Goal: Feedback & Contribution: Submit feedback/report problem

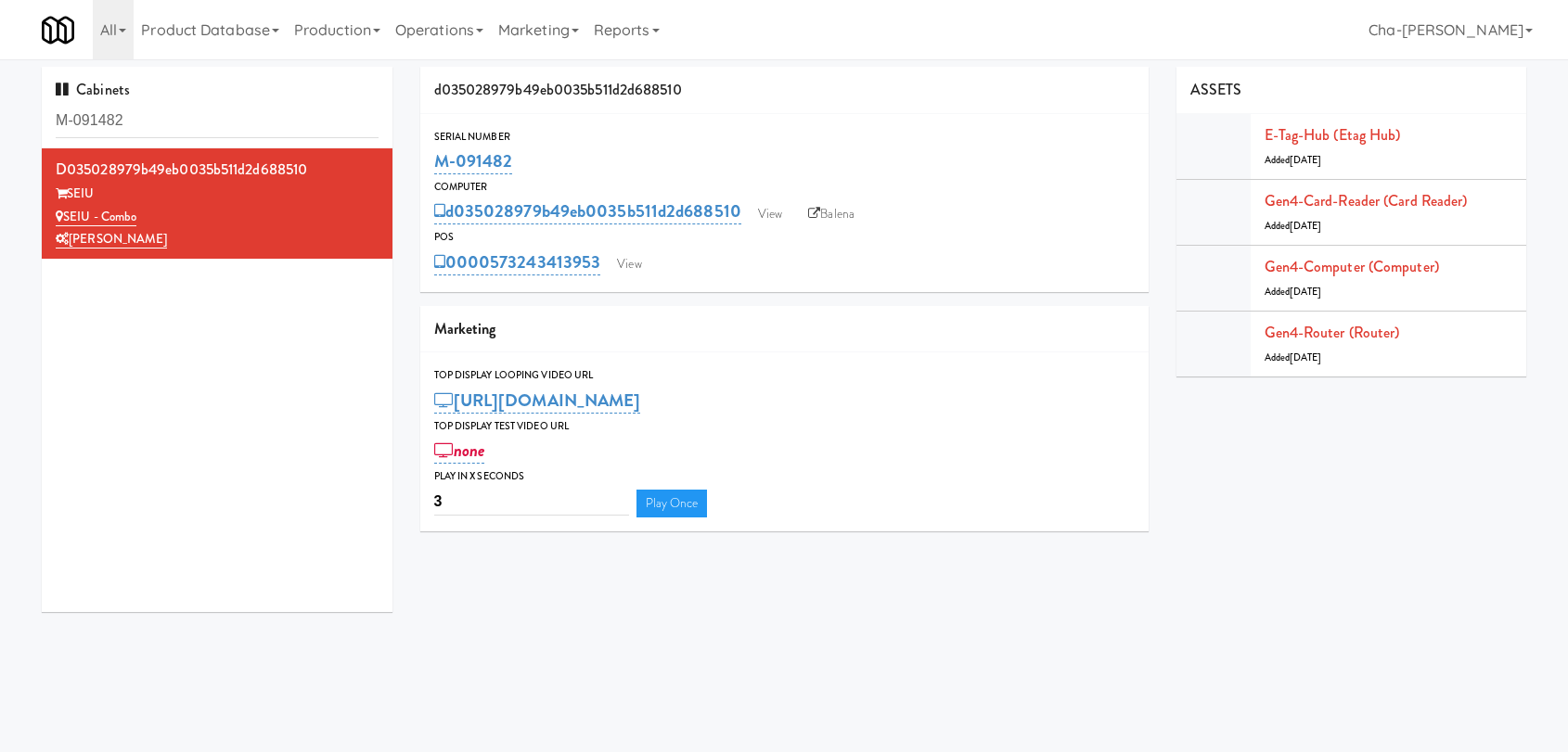
click at [235, 128] on input "M-091482" at bounding box center [217, 121] width 323 height 34
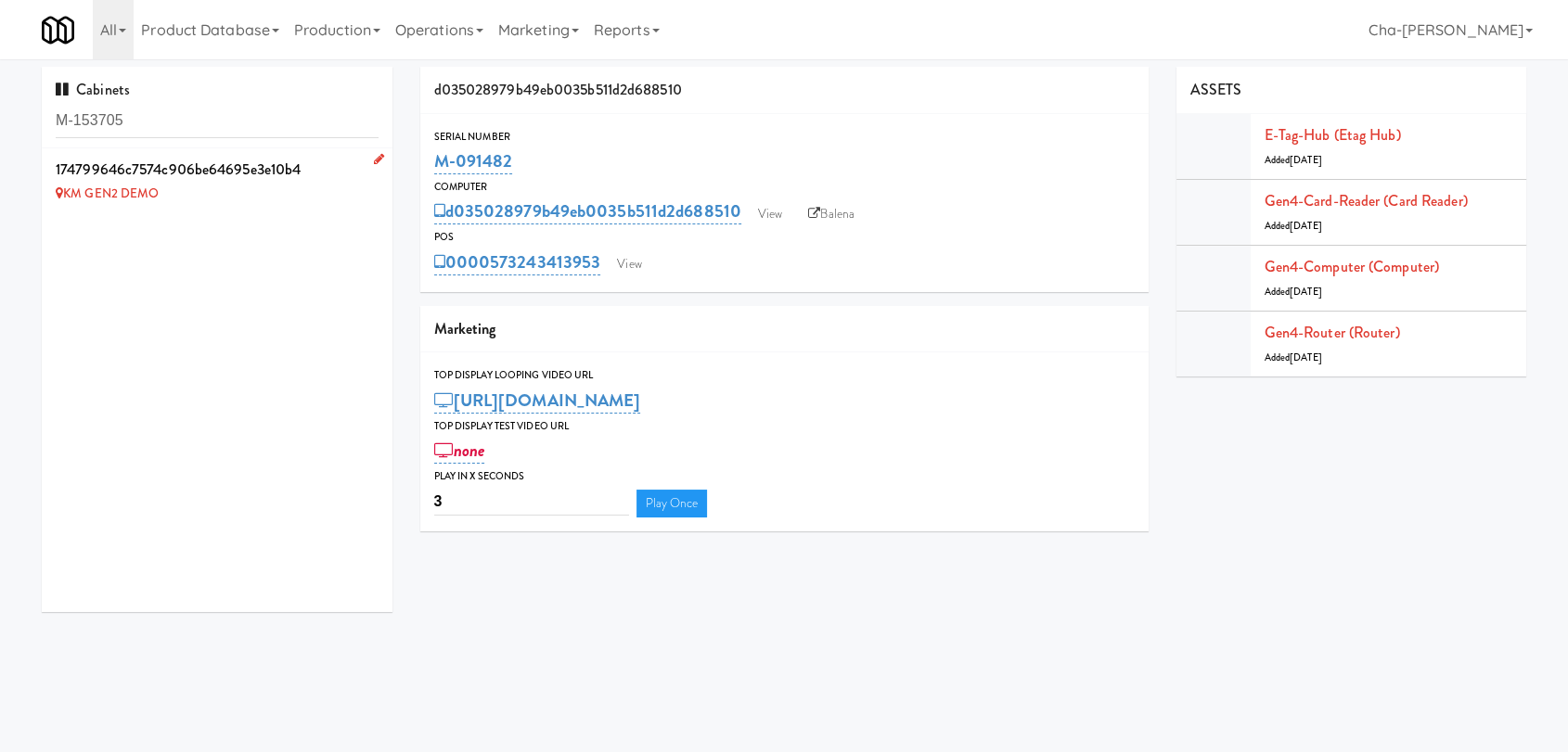
type input "M-153705"
click at [374, 161] on icon at bounding box center [379, 159] width 11 height 12
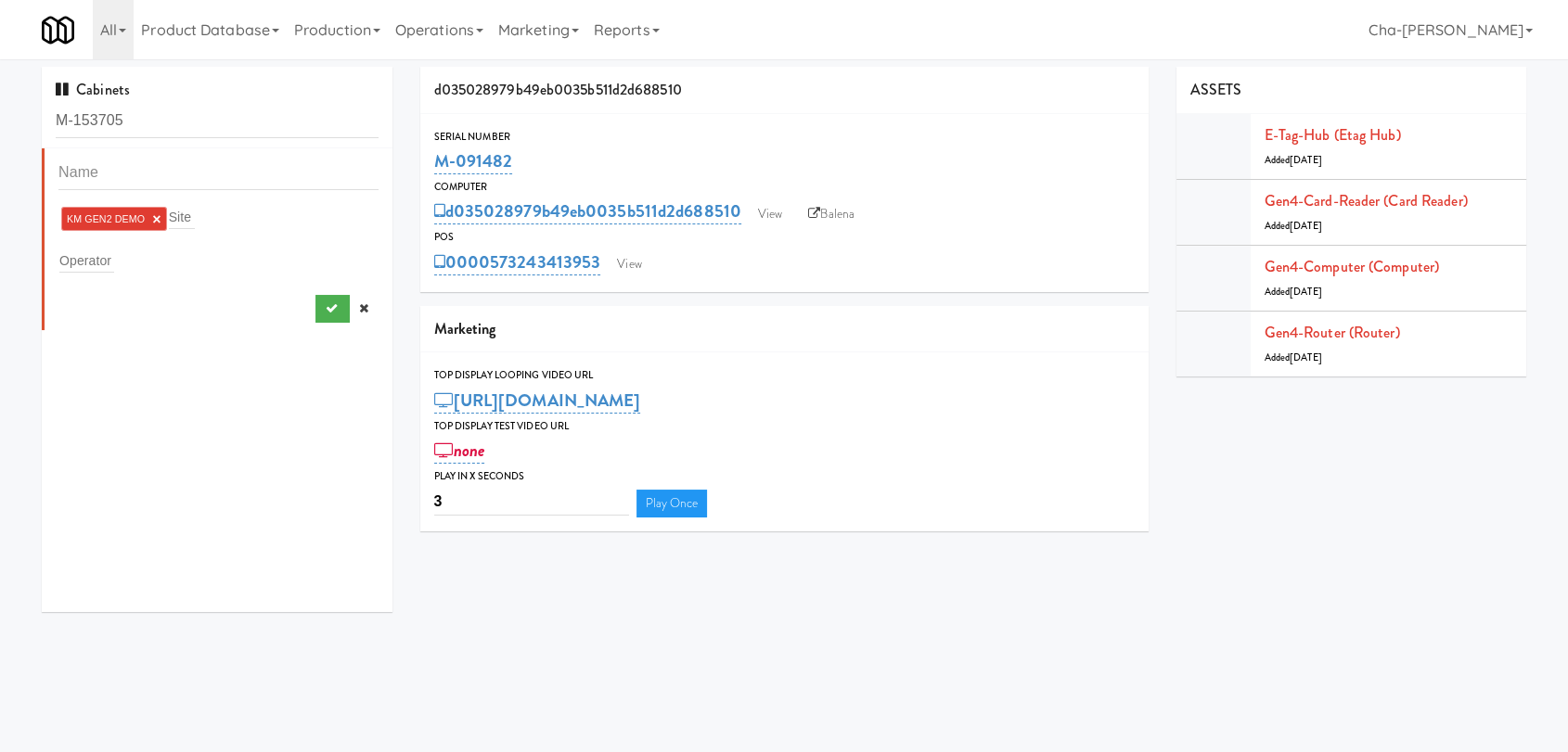
click at [159, 218] on link "×" at bounding box center [156, 219] width 9 height 15
click at [106, 263] on input "text" at bounding box center [86, 256] width 54 height 24
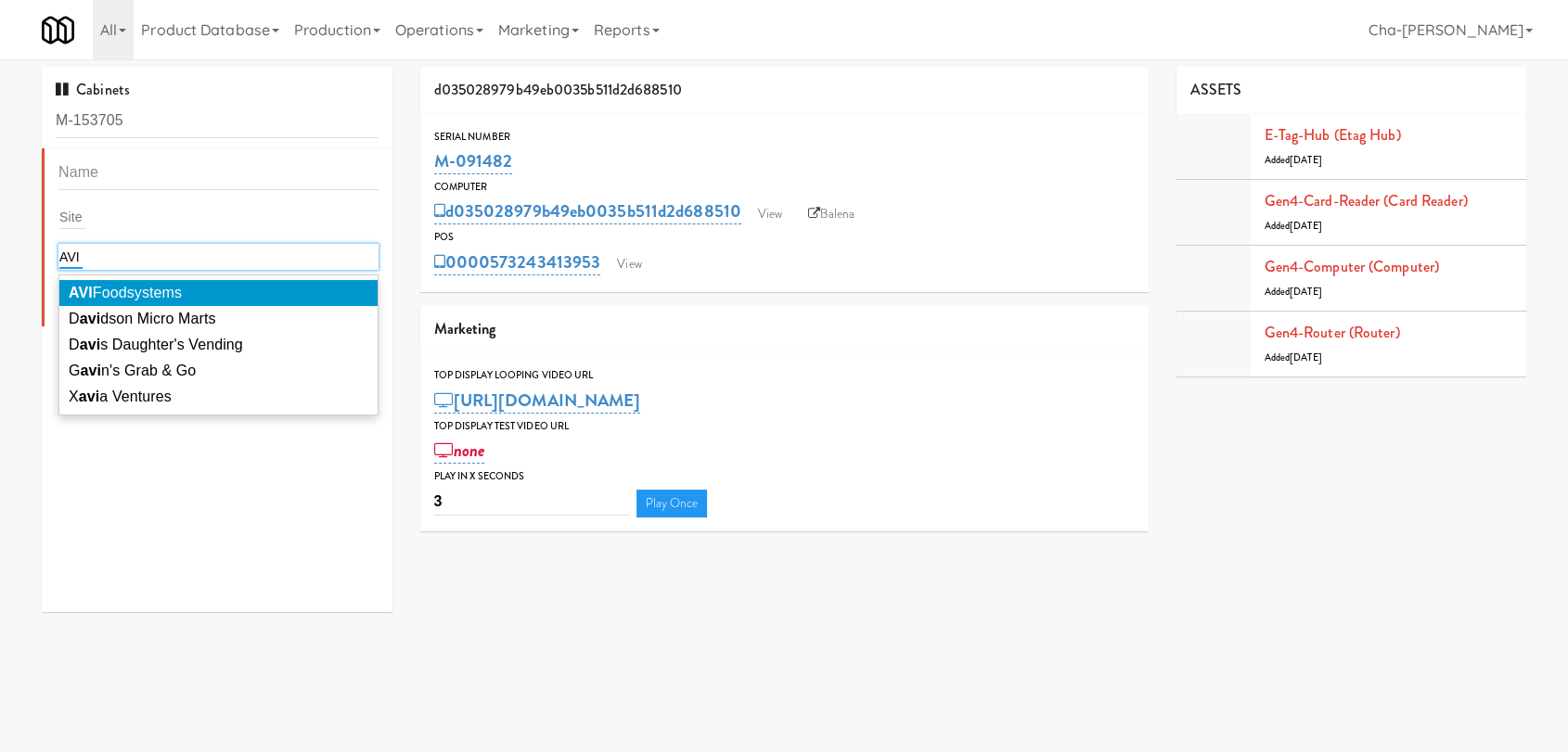
type input "AVI"
click at [140, 283] on li "AVI Foodsystems" at bounding box center [218, 292] width 318 height 26
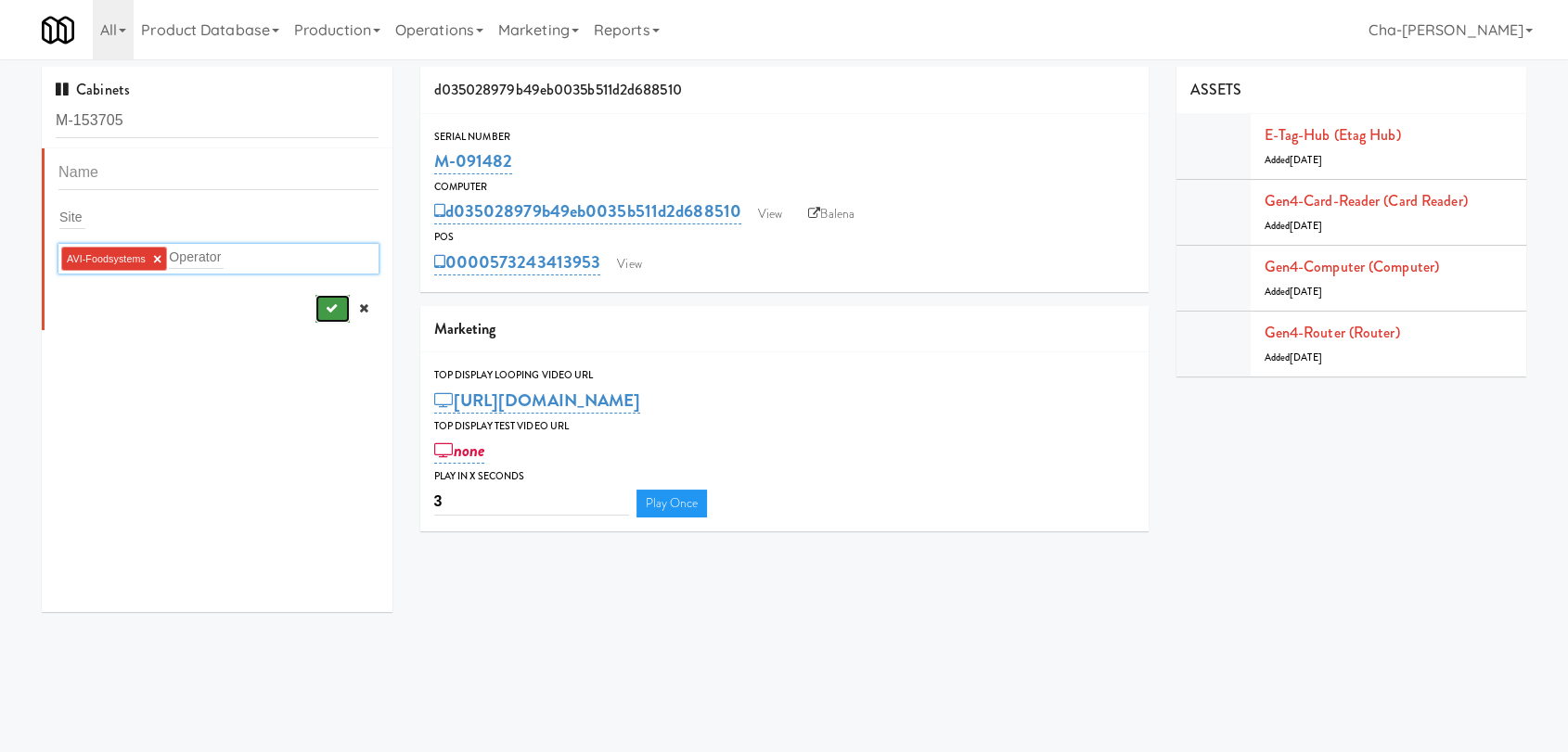
click at [316, 312] on button "submit" at bounding box center [333, 309] width 34 height 28
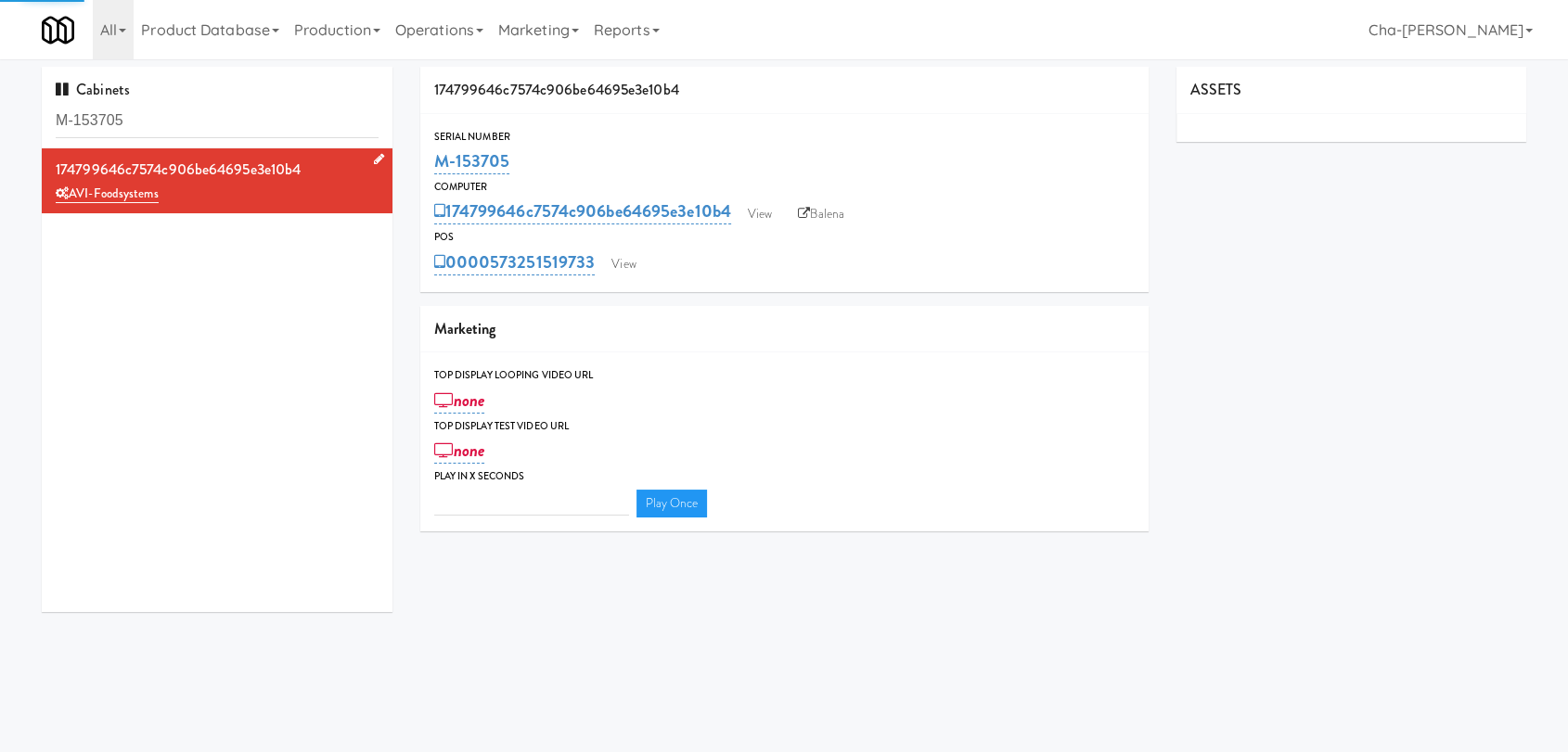
type input "3"
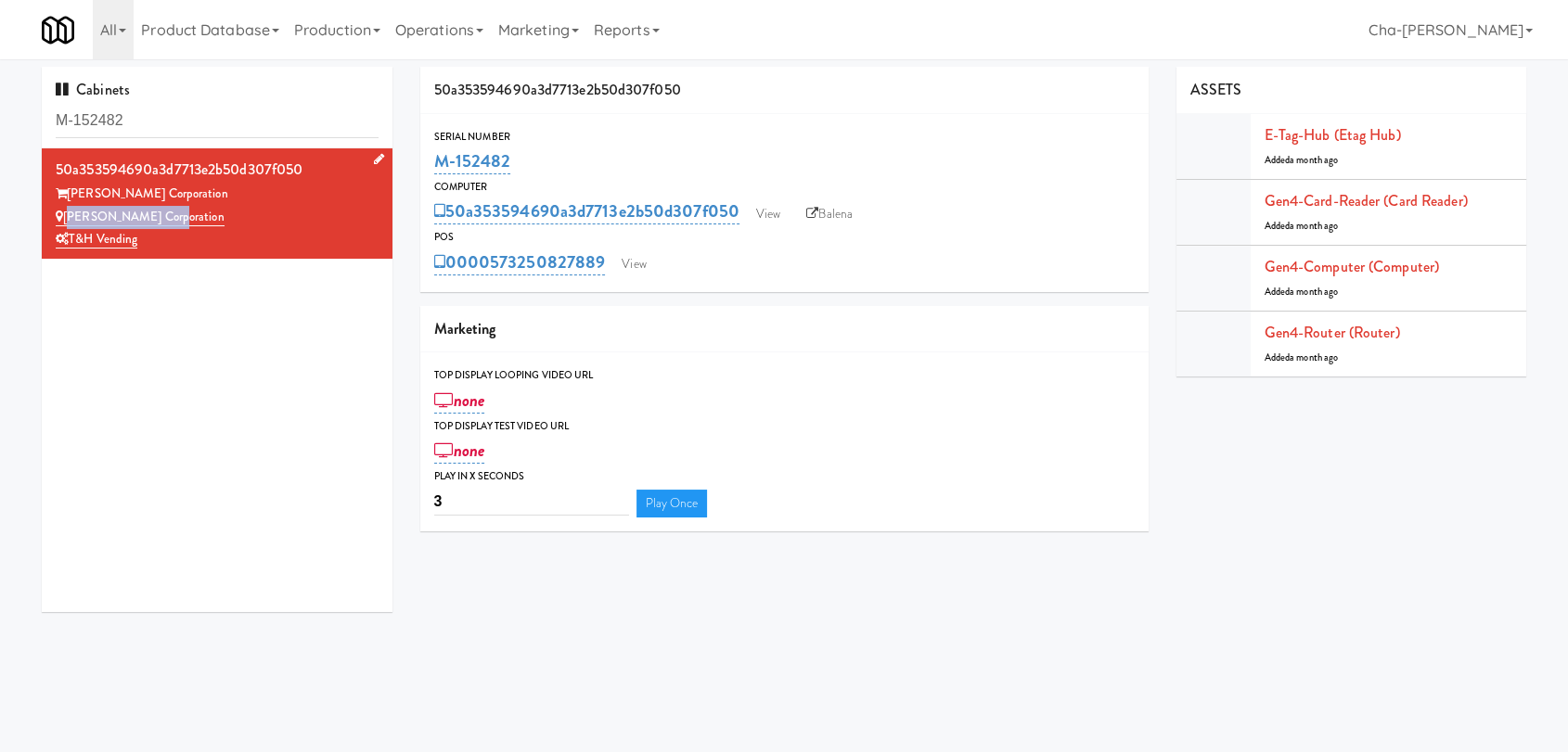
drag, startPoint x: 163, startPoint y: 207, endPoint x: 68, endPoint y: 213, distance: 95.2
click at [68, 213] on div "Keith Corporation" at bounding box center [217, 217] width 323 height 23
copy link "Keith Corporation"
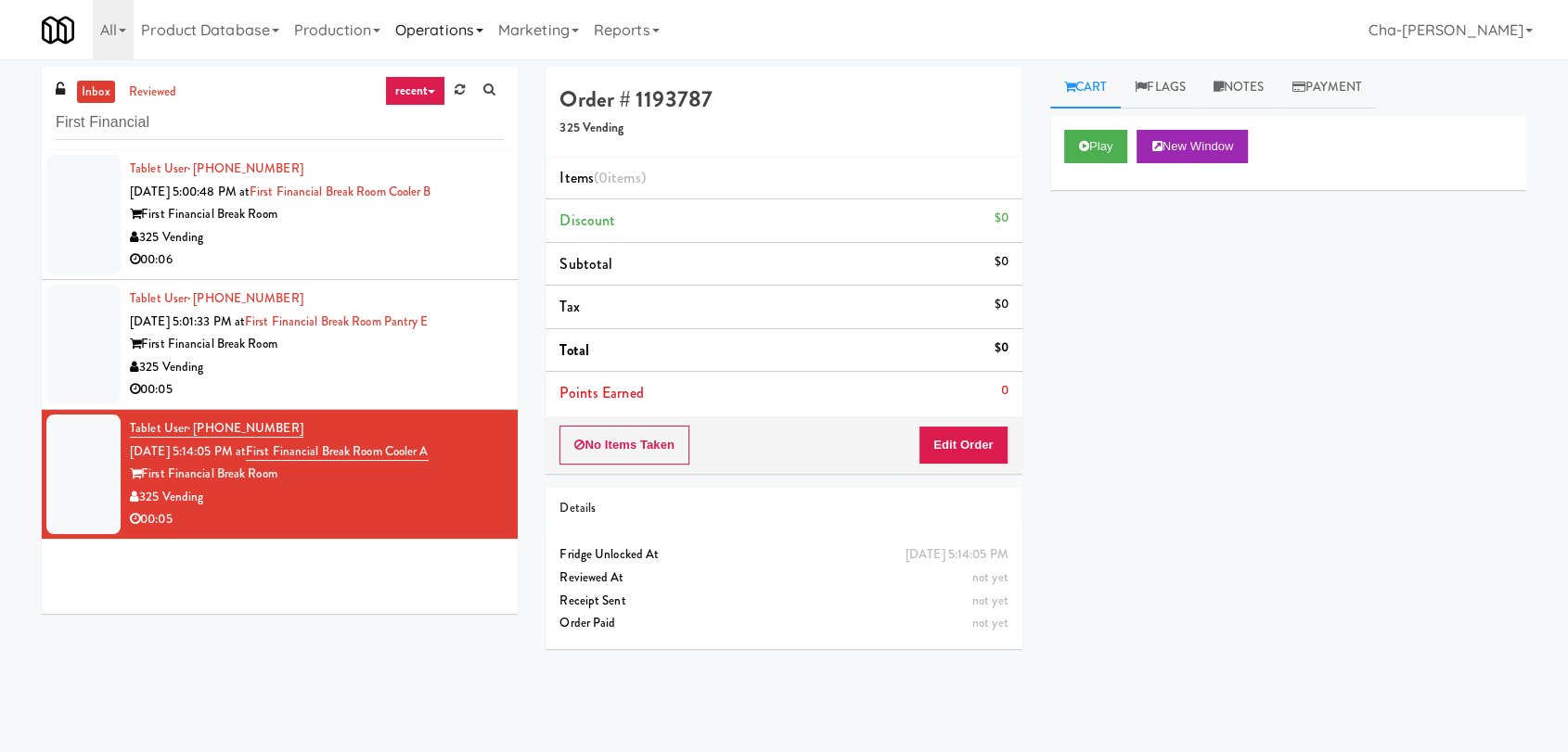
click at [460, 31] on link "Operations" at bounding box center [440, 30] width 103 height 59
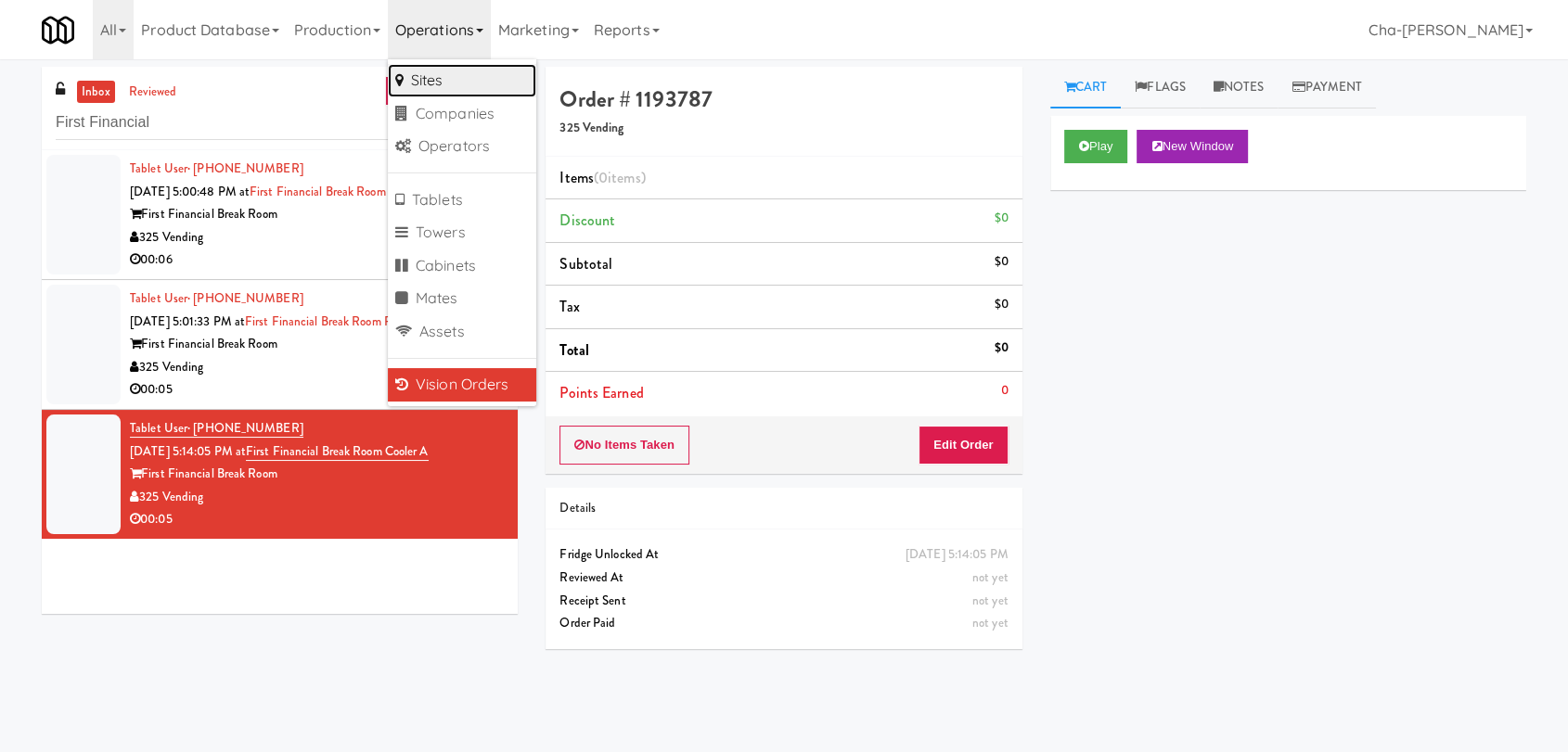
click at [450, 76] on link "Sites" at bounding box center [462, 80] width 148 height 33
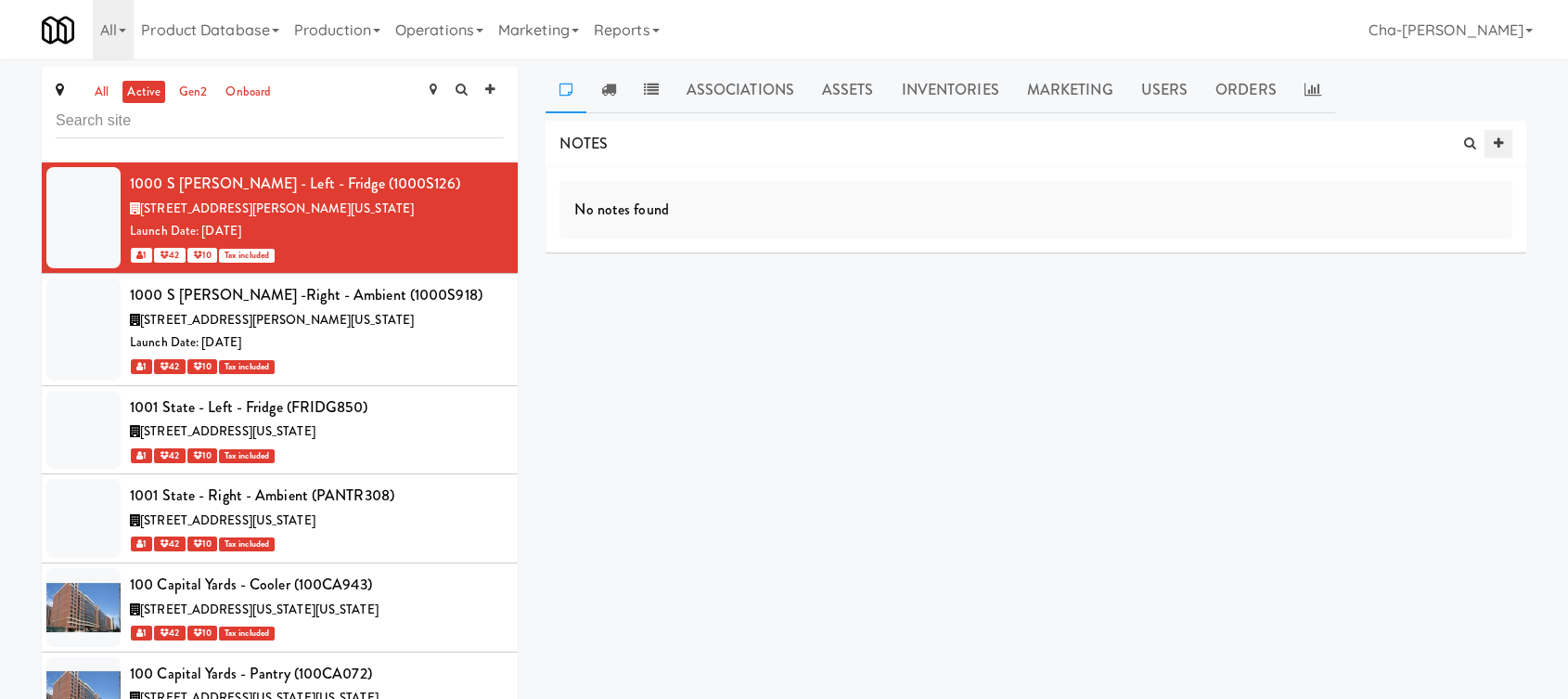
click at [1496, 145] on icon at bounding box center [1498, 143] width 10 height 12
click at [682, 246] on div at bounding box center [1035, 235] width 951 height 43
click at [670, 287] on div "site × Add Tag" at bounding box center [912, 291] width 707 height 30
type input "network"
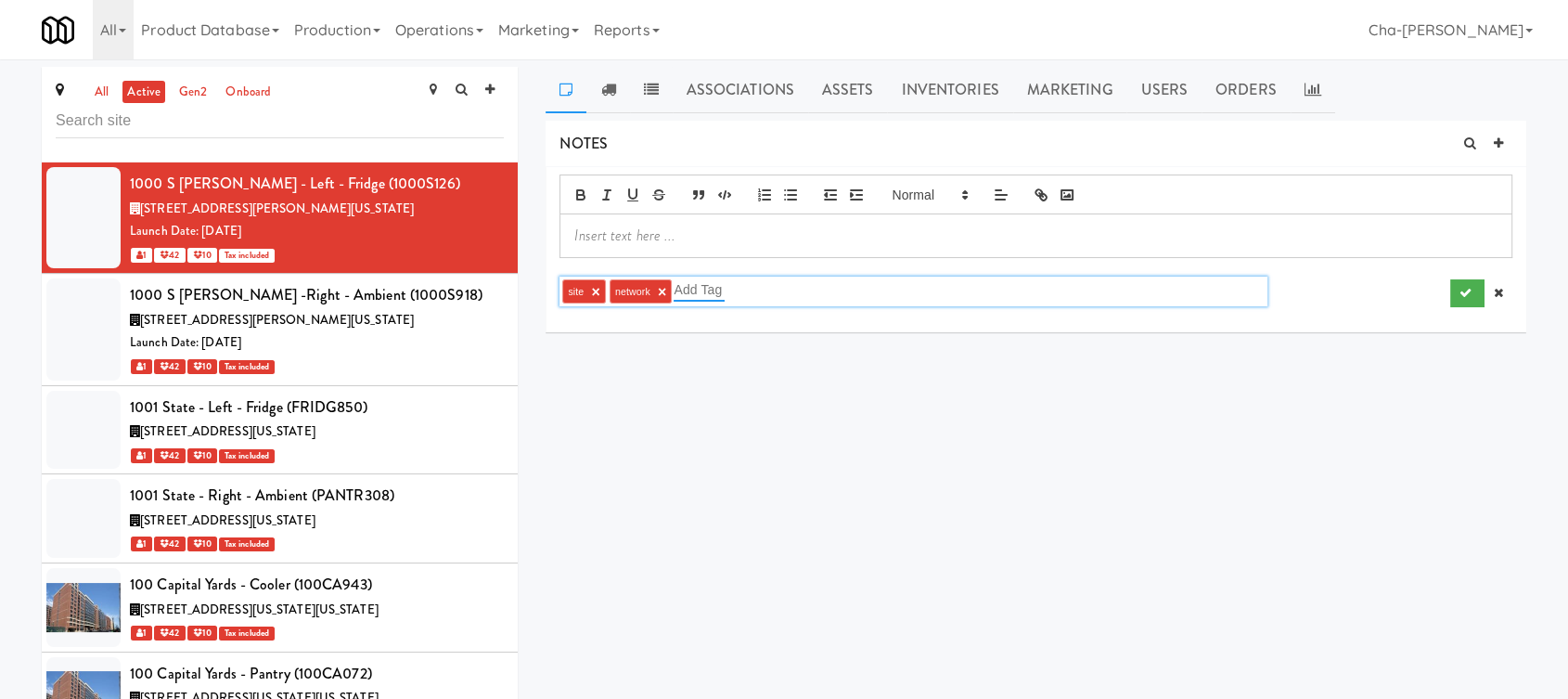
click at [917, 378] on div "NOTES site × network × Add Tag DELIVERIES Delivery Date Delivered At Delivered …" at bounding box center [1036, 352] width 981 height 464
click at [688, 216] on div at bounding box center [1035, 235] width 951 height 43
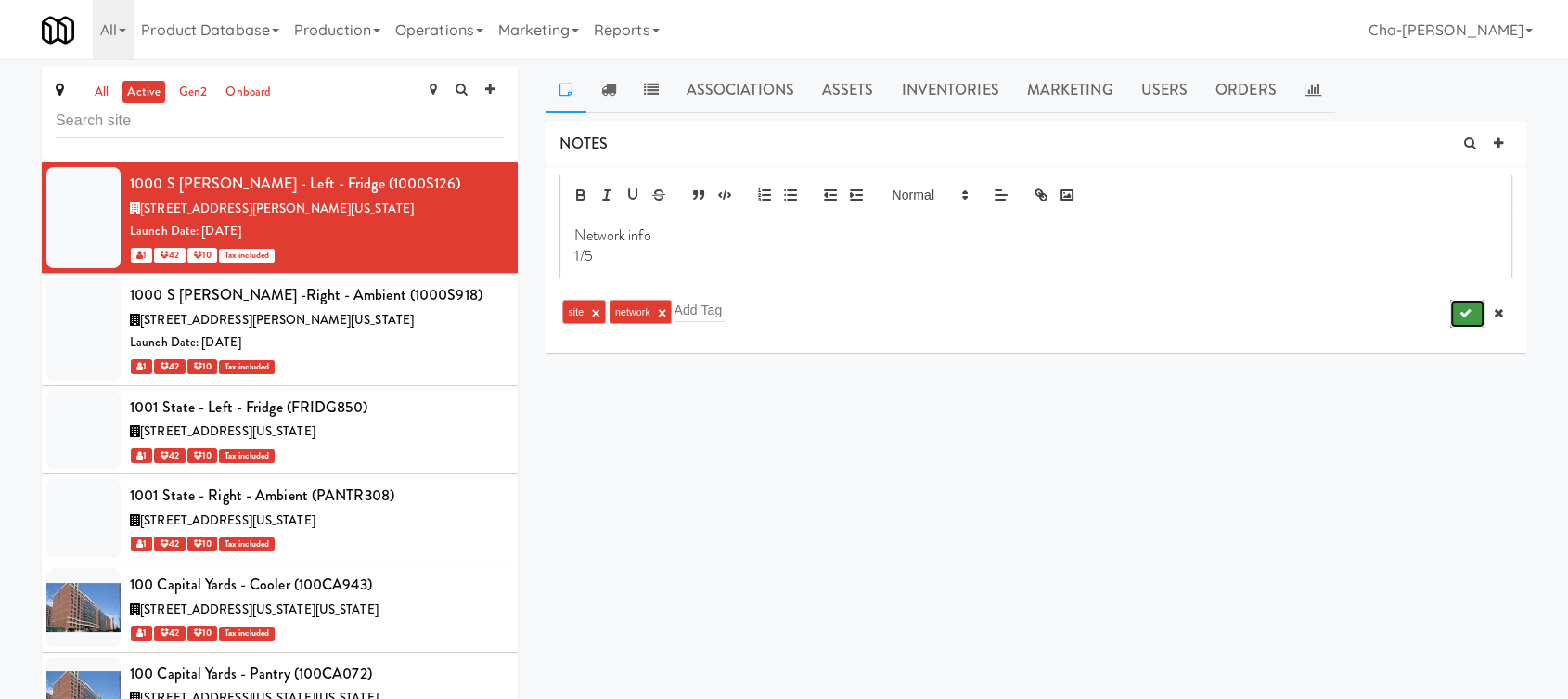
click at [1477, 315] on button "submit" at bounding box center [1467, 313] width 34 height 28
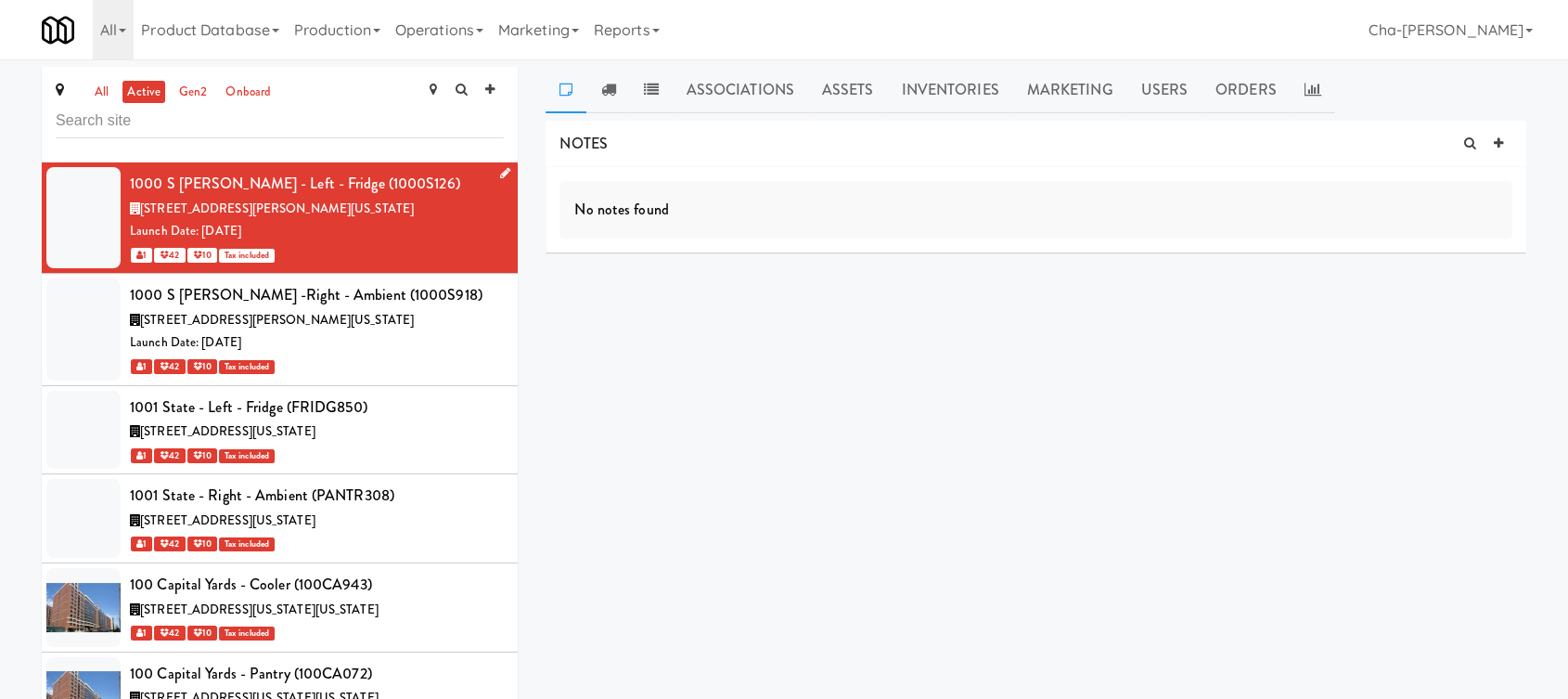
click at [439, 229] on div "Launch Date: May 30, 2025" at bounding box center [316, 231] width 374 height 23
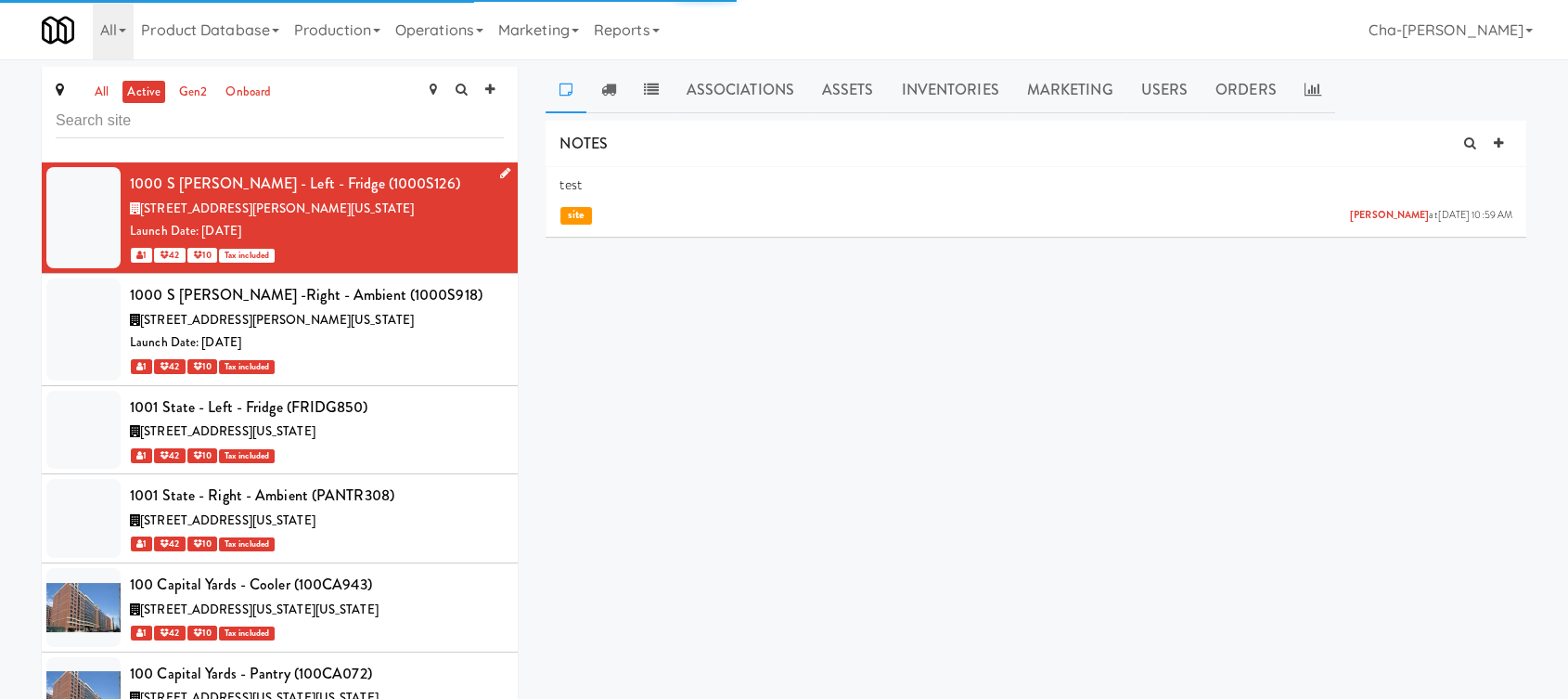
click at [448, 234] on div "Launch Date: May 30, 2025" at bounding box center [316, 231] width 374 height 23
click at [1504, 145] on link at bounding box center [1497, 143] width 28 height 28
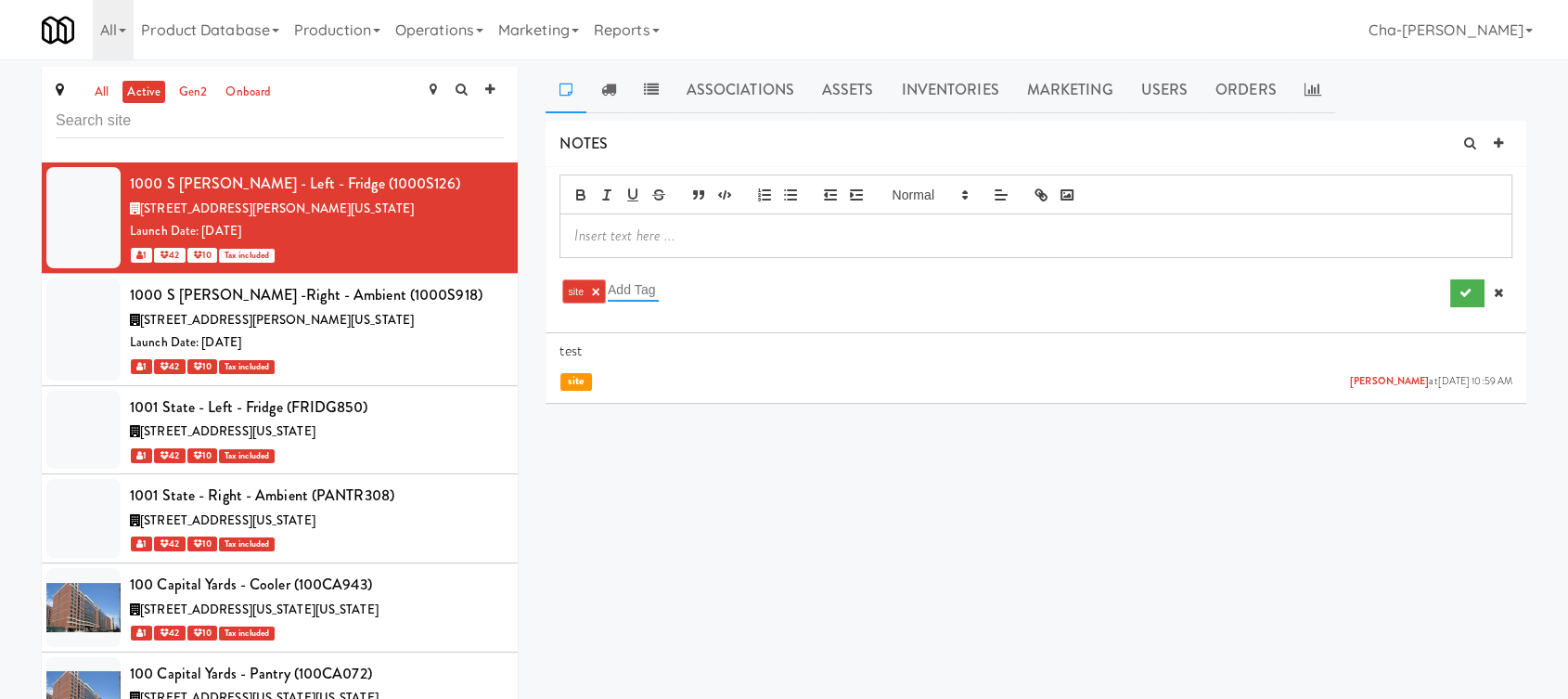
click at [657, 298] on input "text" at bounding box center [633, 289] width 51 height 24
type input "network"
click at [761, 382] on div "site" at bounding box center [1035, 379] width 952 height 21
click at [653, 234] on p at bounding box center [1035, 235] width 923 height 20
click at [1460, 287] on icon "submit" at bounding box center [1465, 293] width 12 height 12
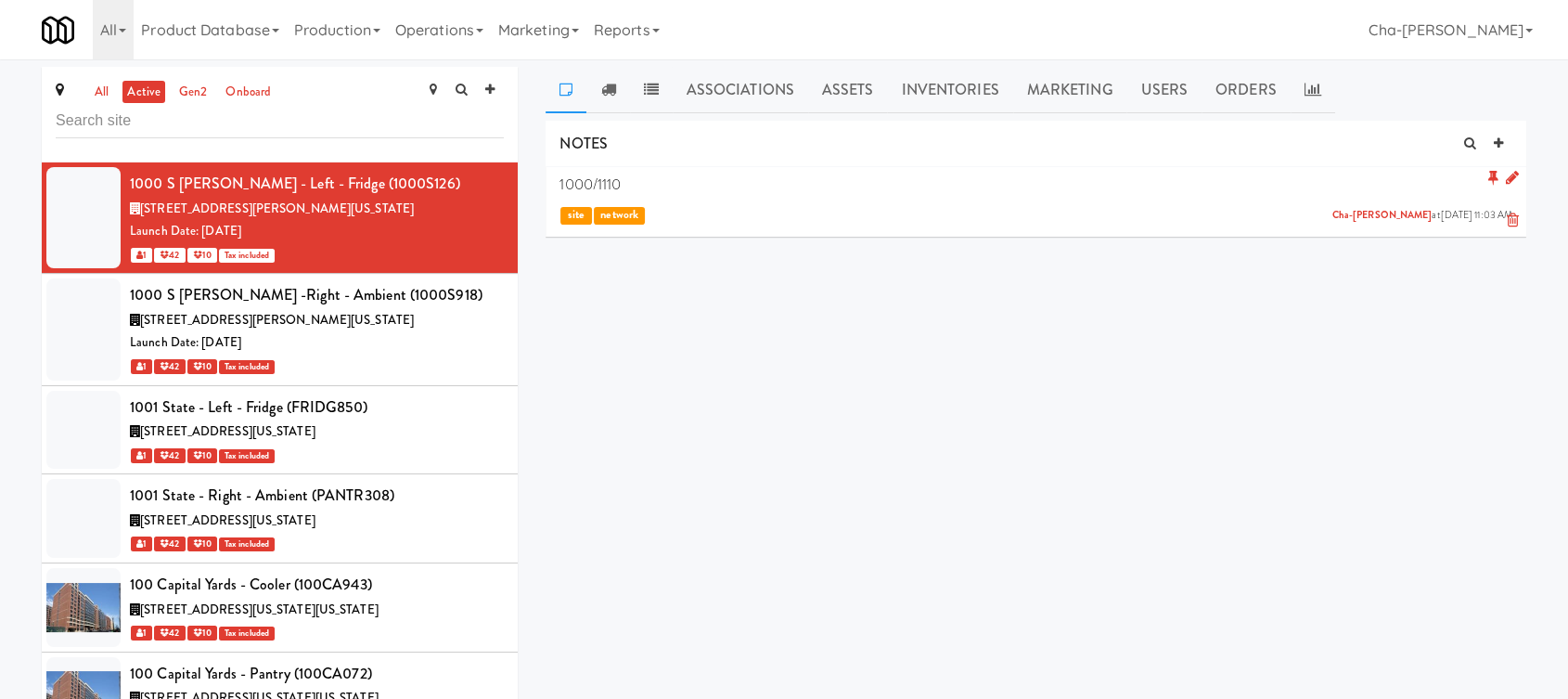
click at [1514, 222] on icon at bounding box center [1513, 220] width 12 height 15
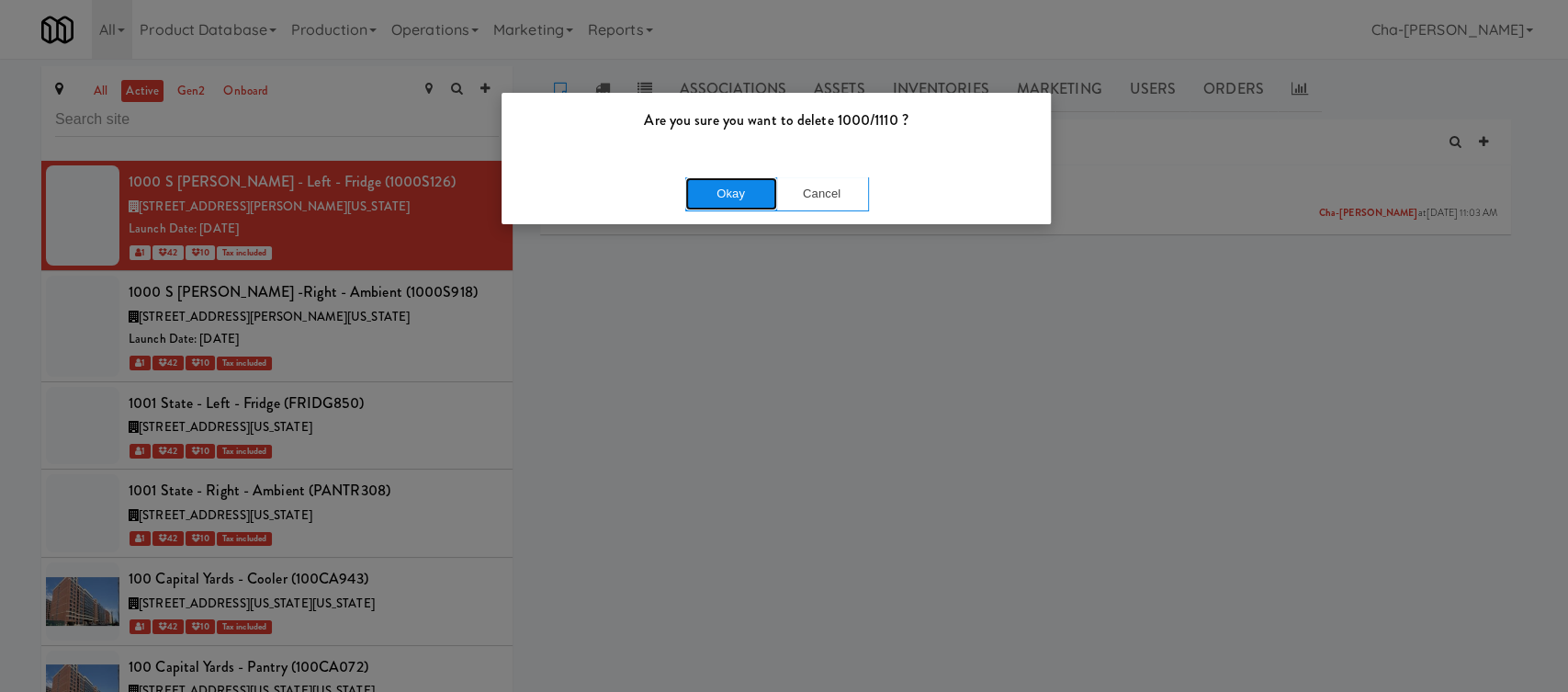
click at [749, 189] on button "Okay" at bounding box center [731, 193] width 92 height 33
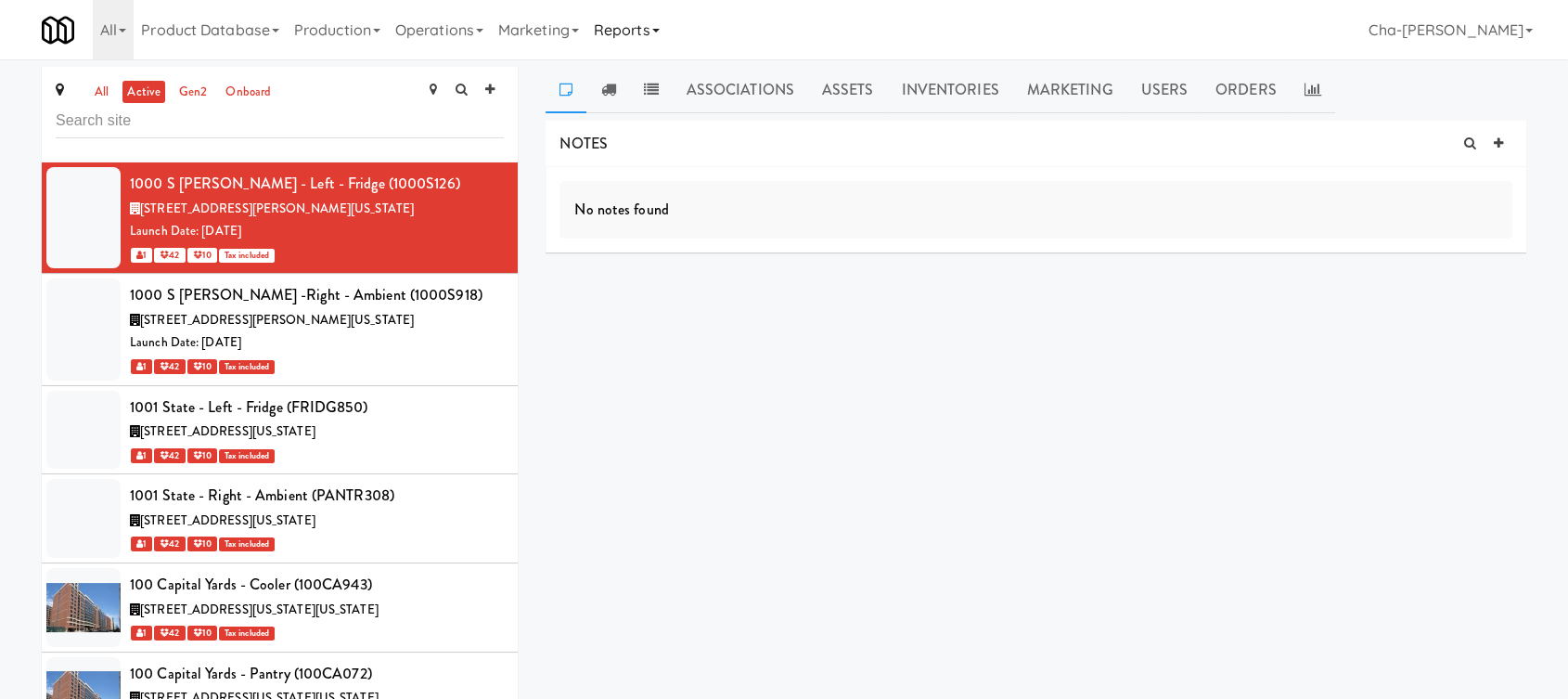
click at [665, 25] on link "Reports" at bounding box center [626, 30] width 80 height 59
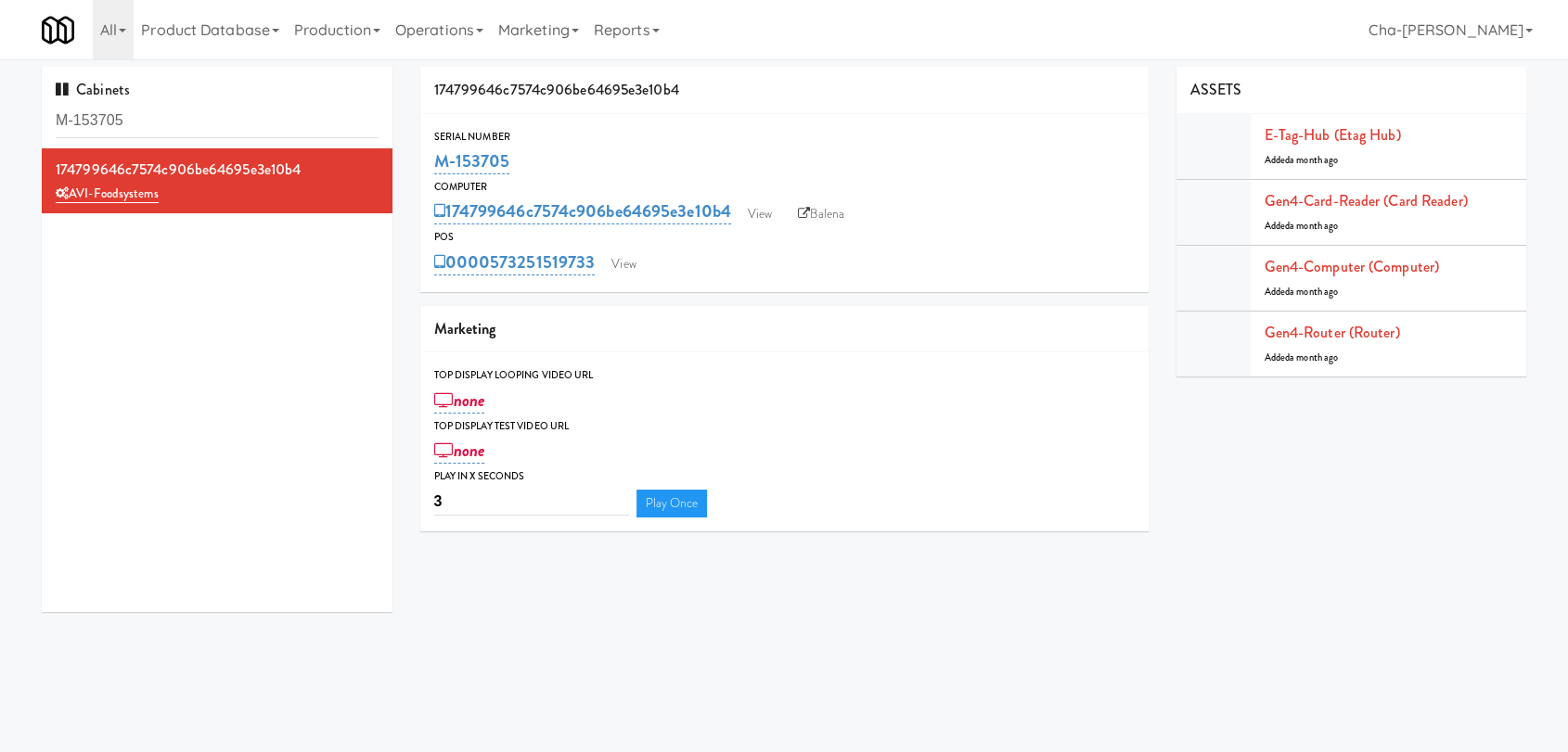
click at [196, 128] on input "M-153705" at bounding box center [217, 121] width 323 height 34
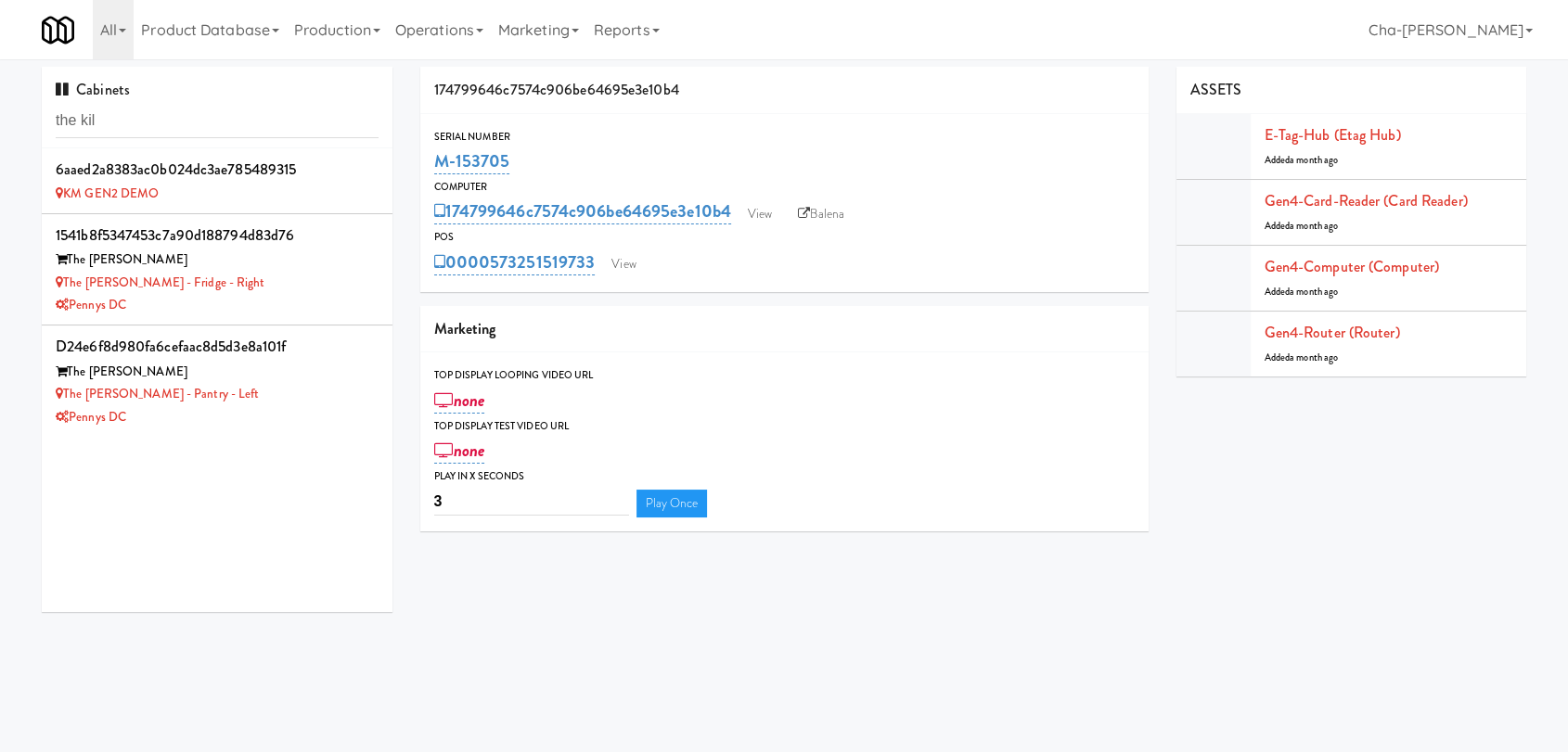
type input "the kil"
